Goal: Navigation & Orientation: Find specific page/section

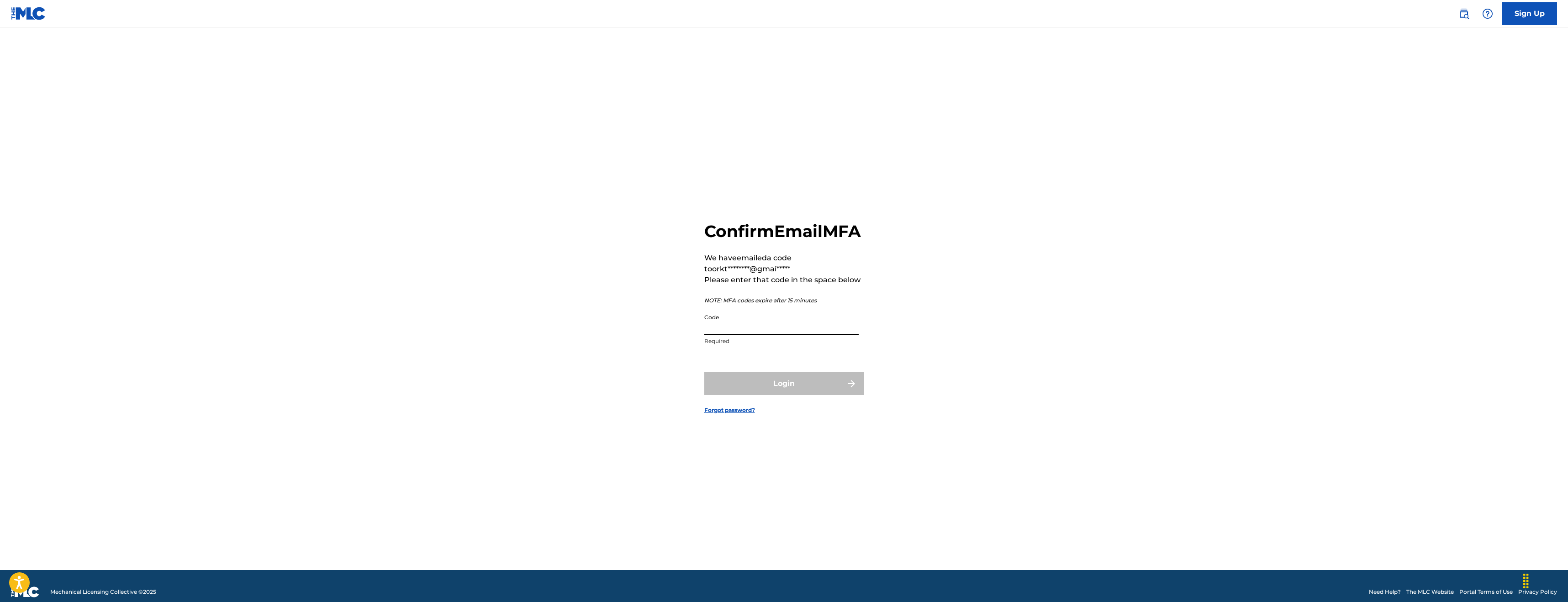
click at [654, 322] on input "Code" at bounding box center [781, 322] width 155 height 26
type input "034860"
click at [654, 322] on button "Login" at bounding box center [784, 383] width 160 height 23
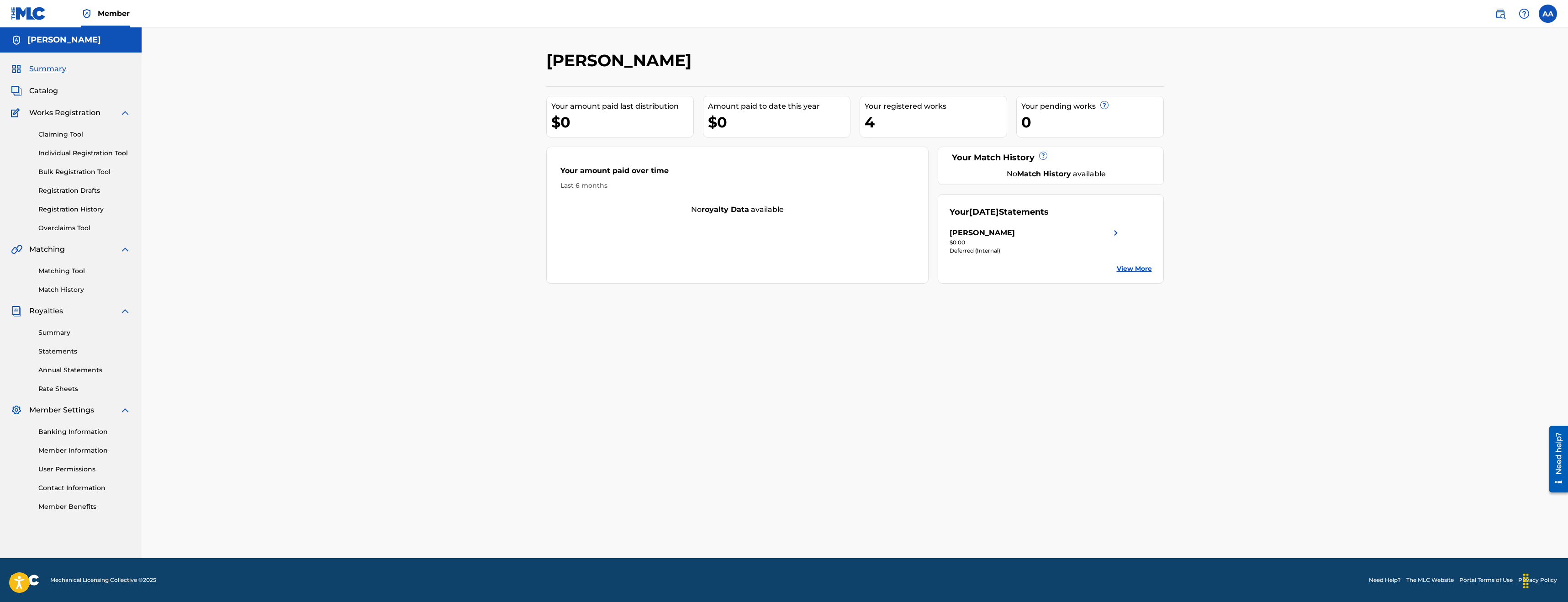
click at [654, 268] on link "View More" at bounding box center [1135, 269] width 35 height 10
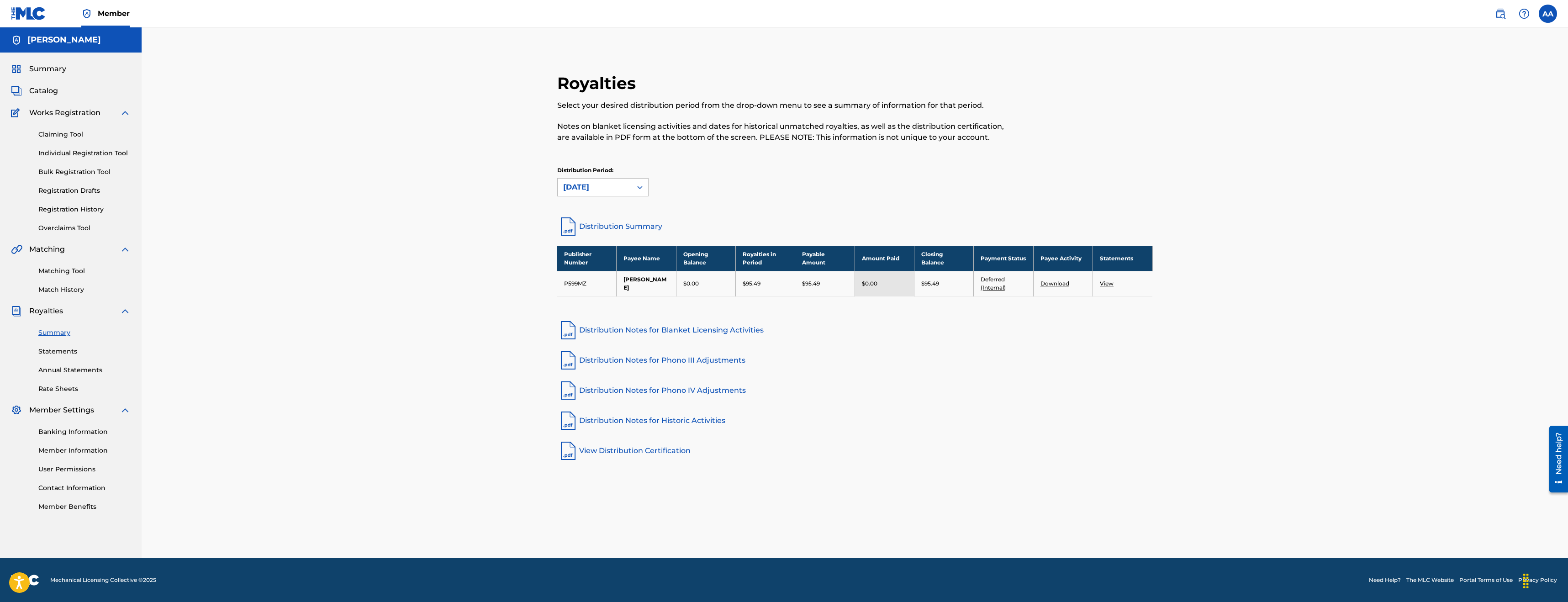
click at [52, 76] on div "Summary Catalog Works Registration Claiming Tool Individual Registration Tool B…" at bounding box center [71, 287] width 142 height 470
click at [46, 65] on span "Summary" at bounding box center [48, 69] width 37 height 11
